Goal: Learn about a topic

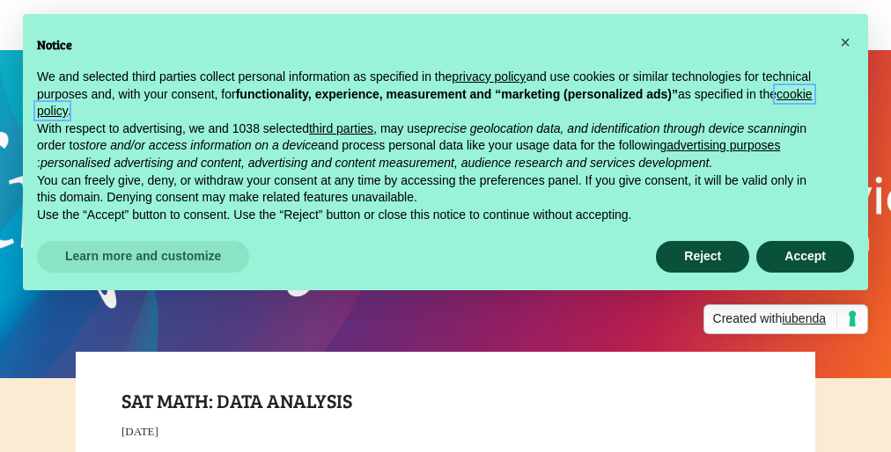
click at [333, 112] on link "cookie policy" at bounding box center [424, 103] width 775 height 32
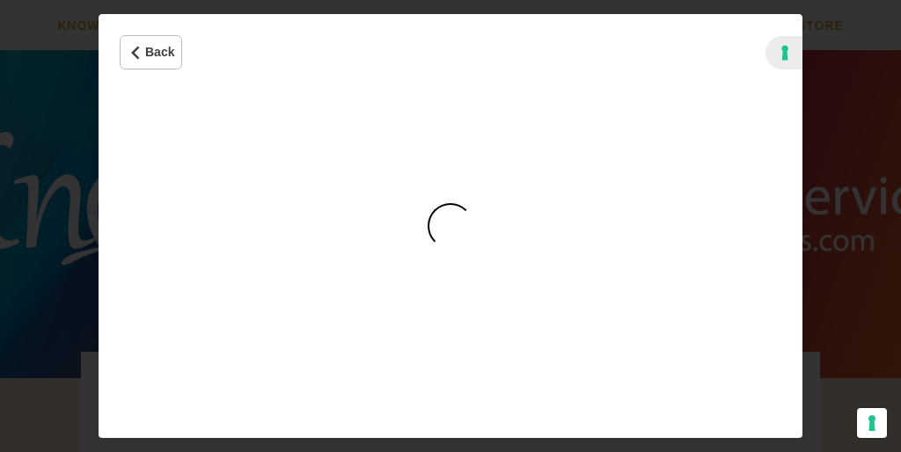
click at [451, 226] on div "Cookie Policy" at bounding box center [451, 226] width 46 height 46
click at [451, 226] on iframe "Cookie Policy" at bounding box center [451, 265] width 704 height 348
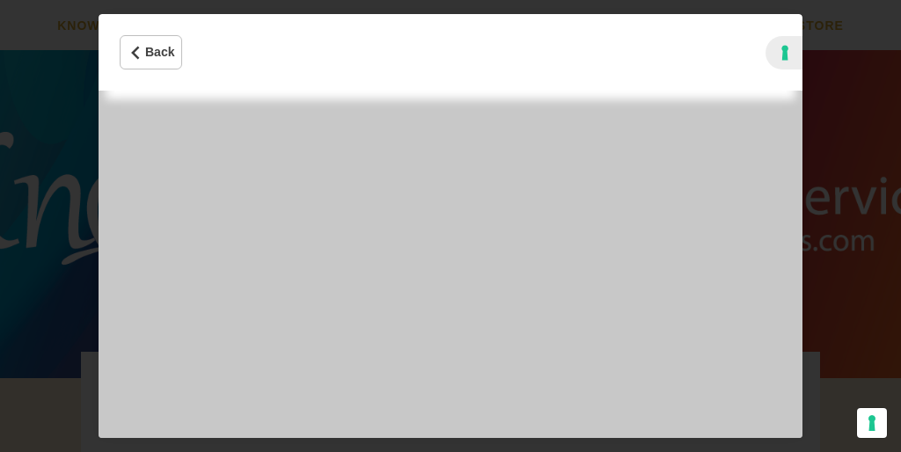
click at [451, 226] on iframe "Cookie Policy" at bounding box center [451, 265] width 704 height 348
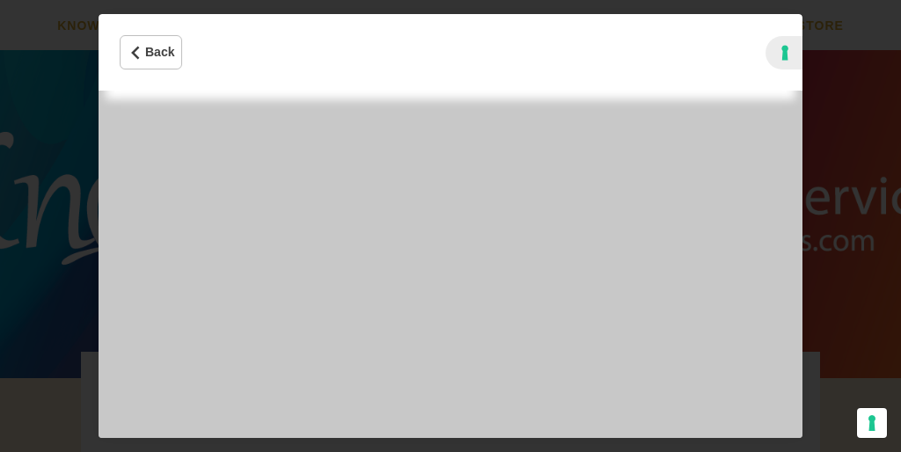
click at [451, 226] on iframe "Cookie Policy" at bounding box center [451, 265] width 704 height 348
